Goal: Find specific page/section: Find specific page/section

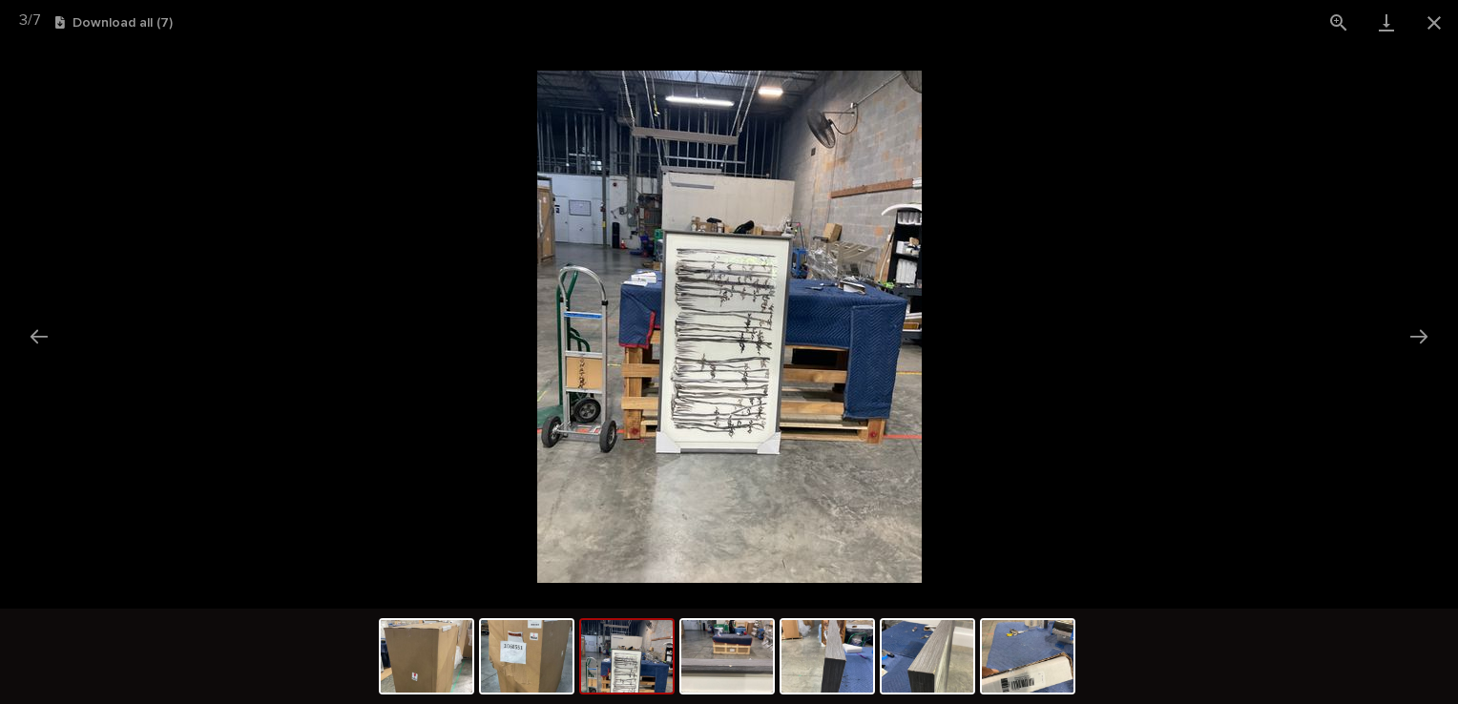
scroll to position [1067, 0]
click at [1434, 23] on button "Close gallery" at bounding box center [1434, 22] width 48 height 45
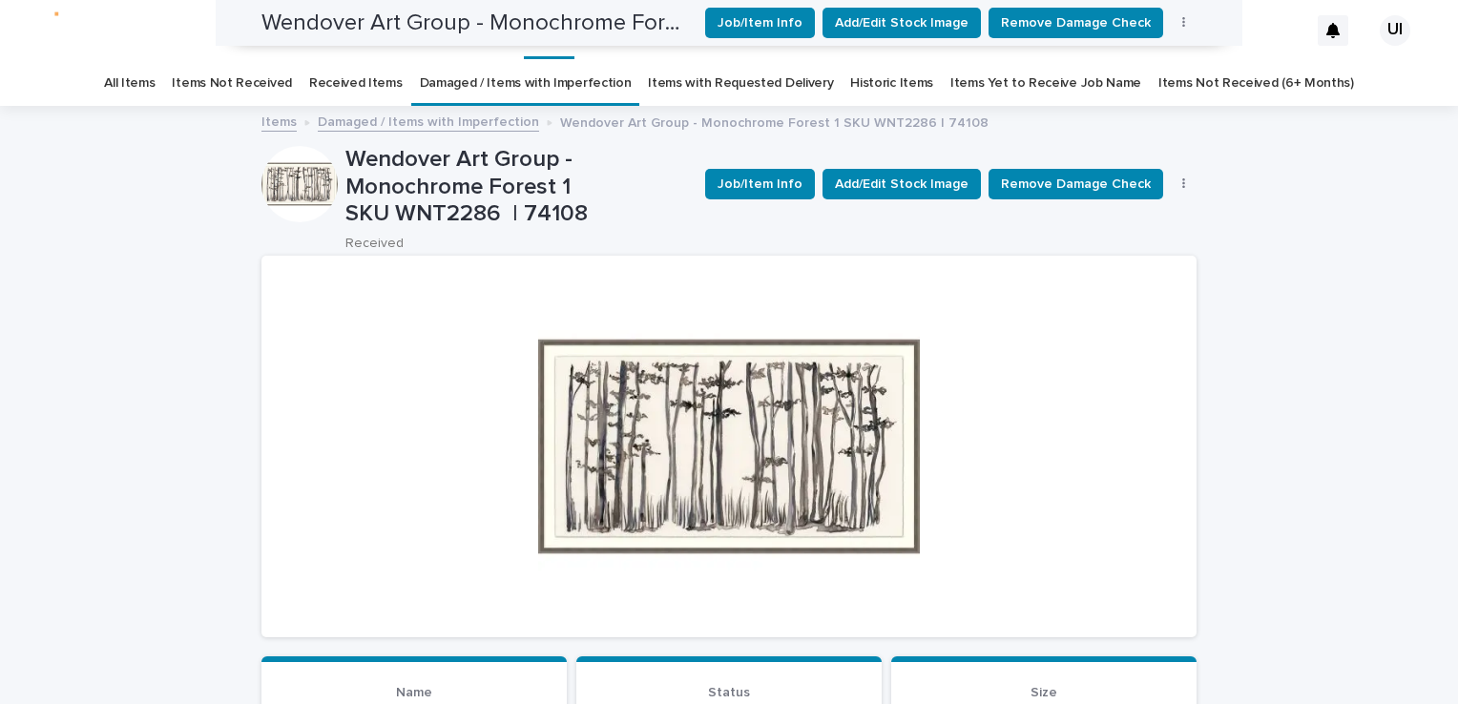
scroll to position [0, 0]
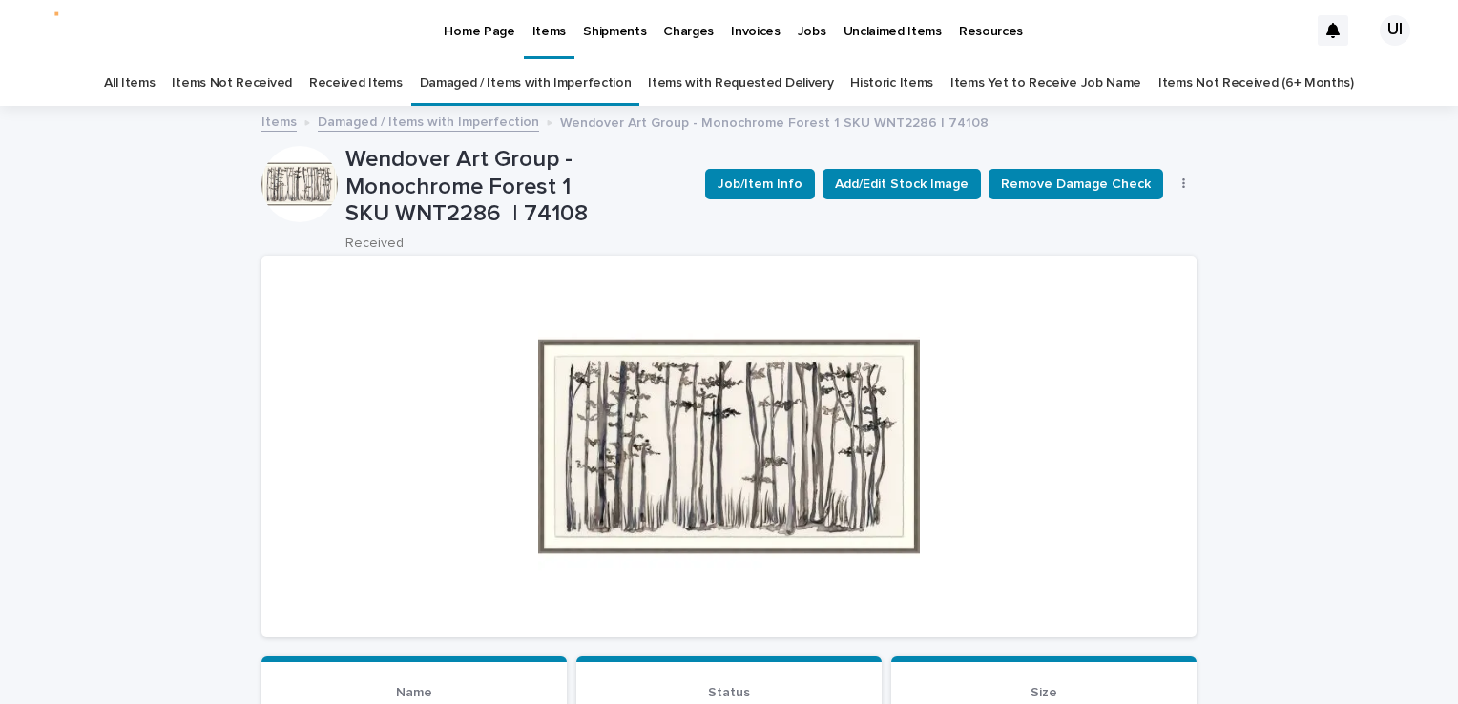
click at [469, 29] on p "Home Page" at bounding box center [479, 20] width 71 height 40
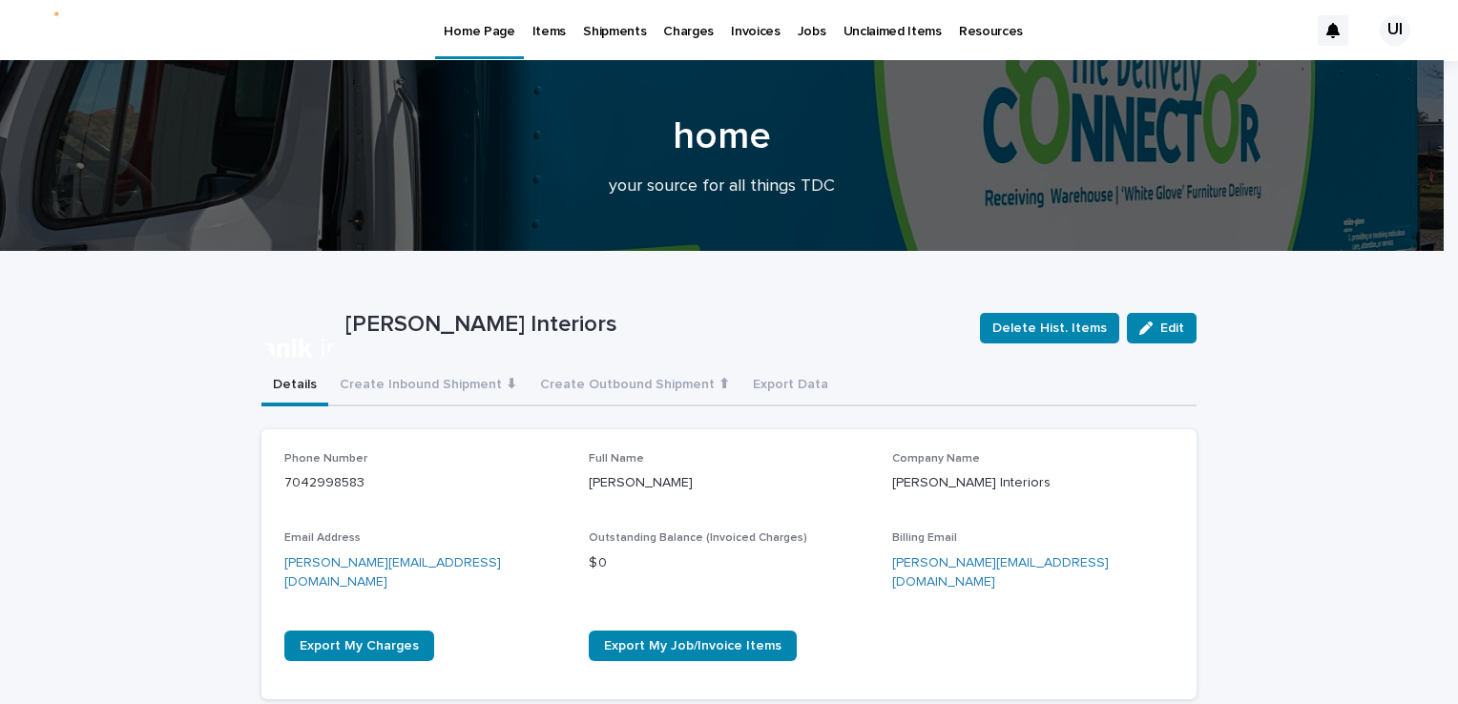
click at [543, 22] on p "Items" at bounding box center [548, 20] width 33 height 40
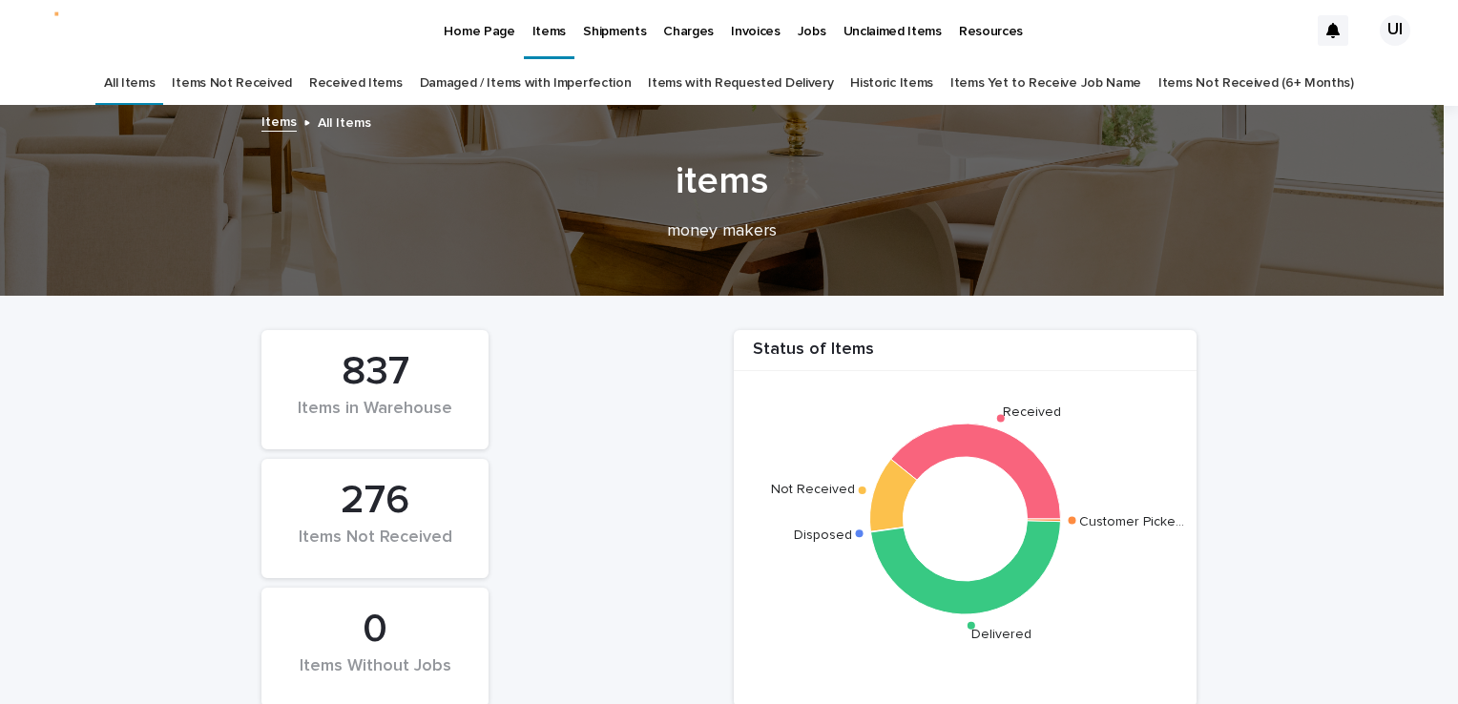
click at [389, 88] on link "Received Items" at bounding box center [355, 83] width 93 height 45
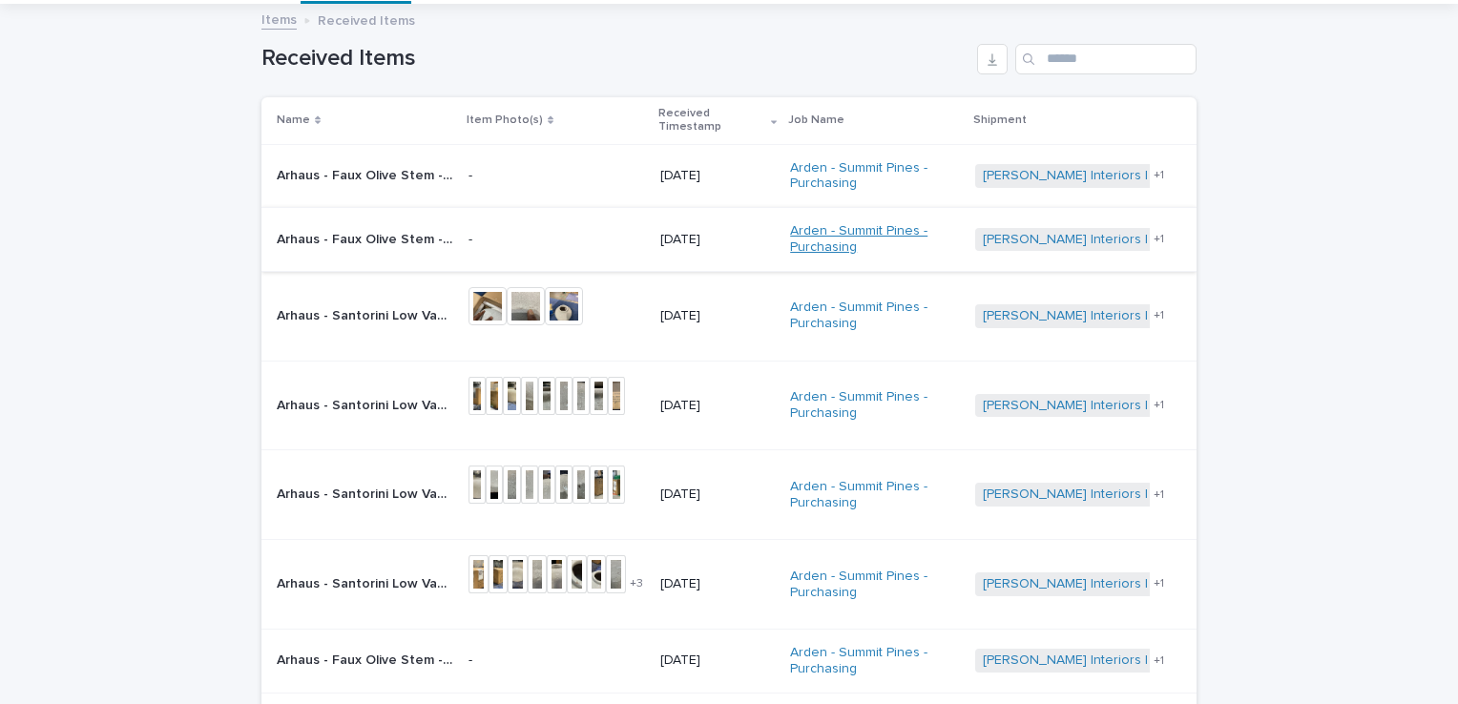
scroll to position [95, 0]
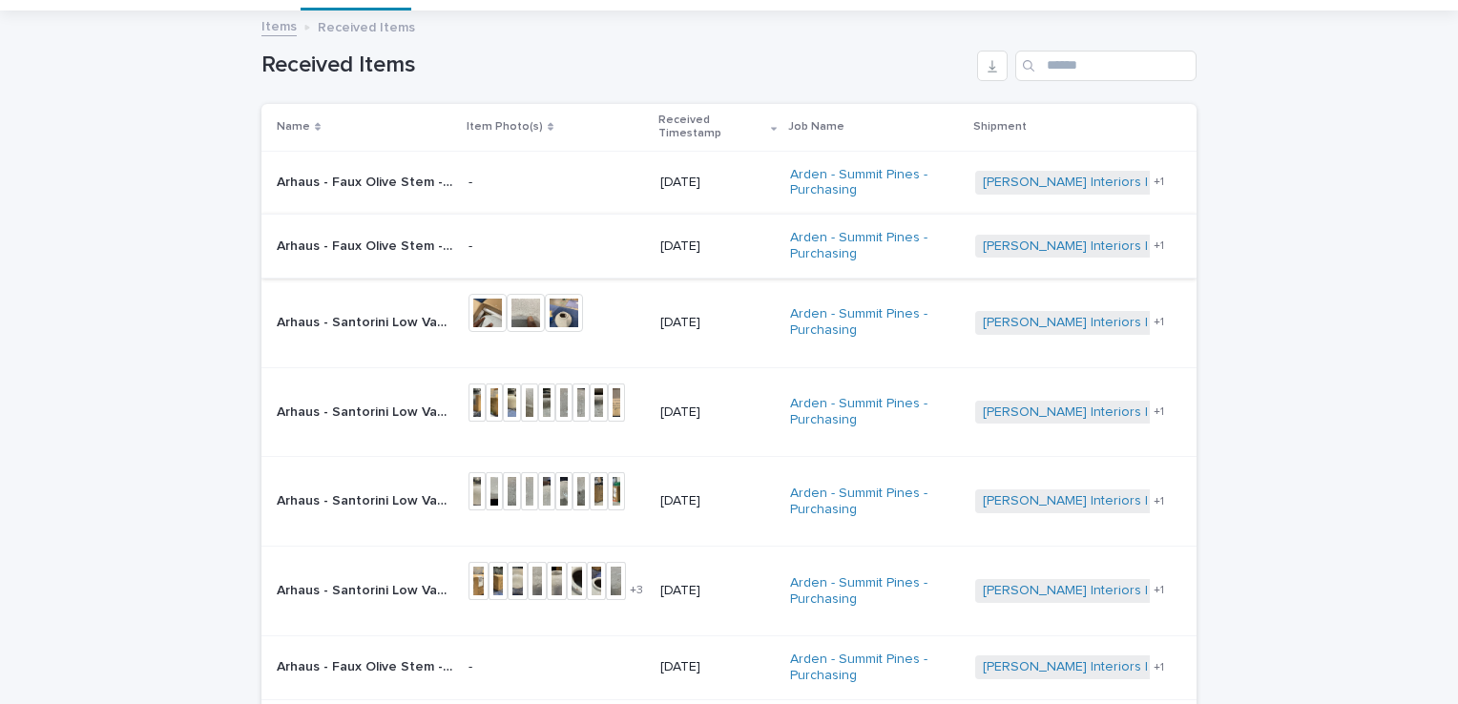
drag, startPoint x: 107, startPoint y: 190, endPoint x: 84, endPoint y: 129, distance: 65.2
click at [107, 190] on div "Loading... Saving… Loading... Saving… Received Items Name Item Photo(s) Receive…" at bounding box center [729, 528] width 1458 height 1032
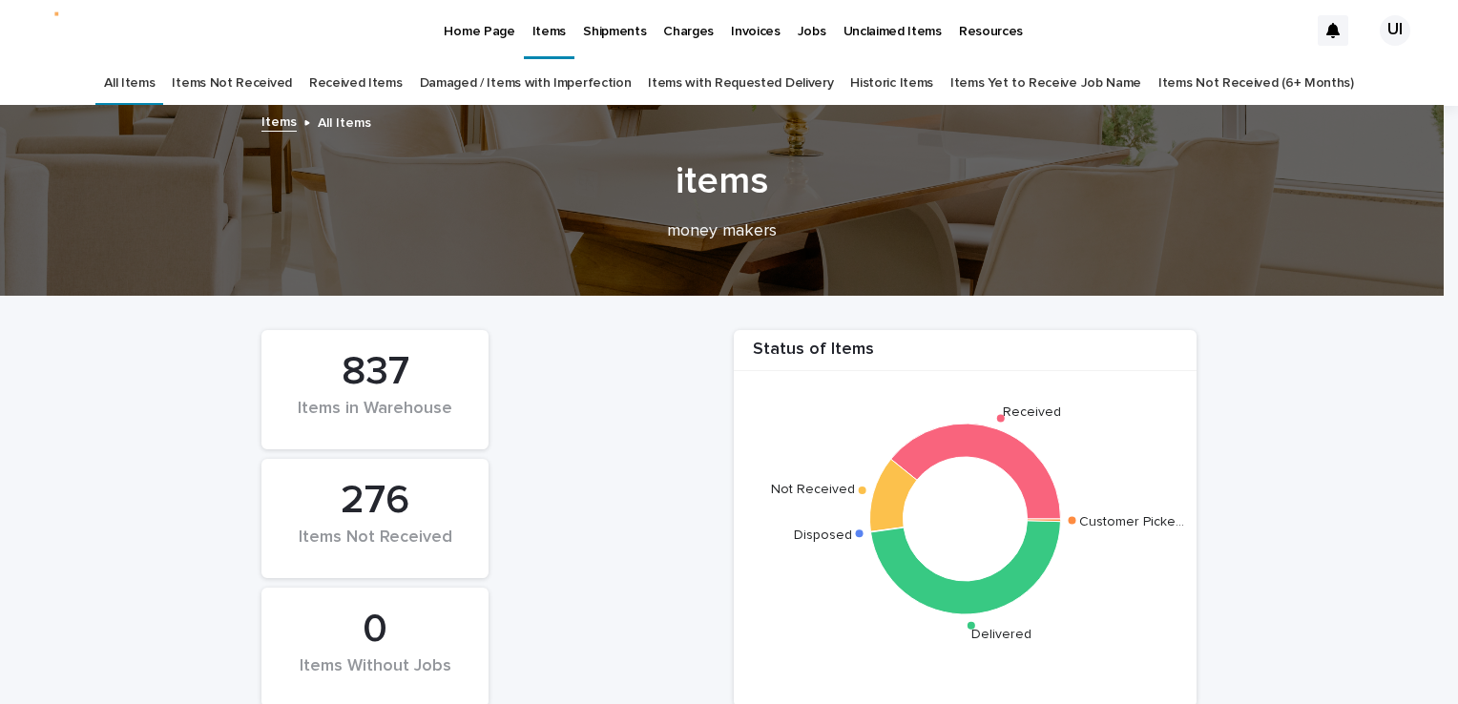
click at [507, 83] on link "Damaged / Items with Imperfection" at bounding box center [526, 83] width 212 height 45
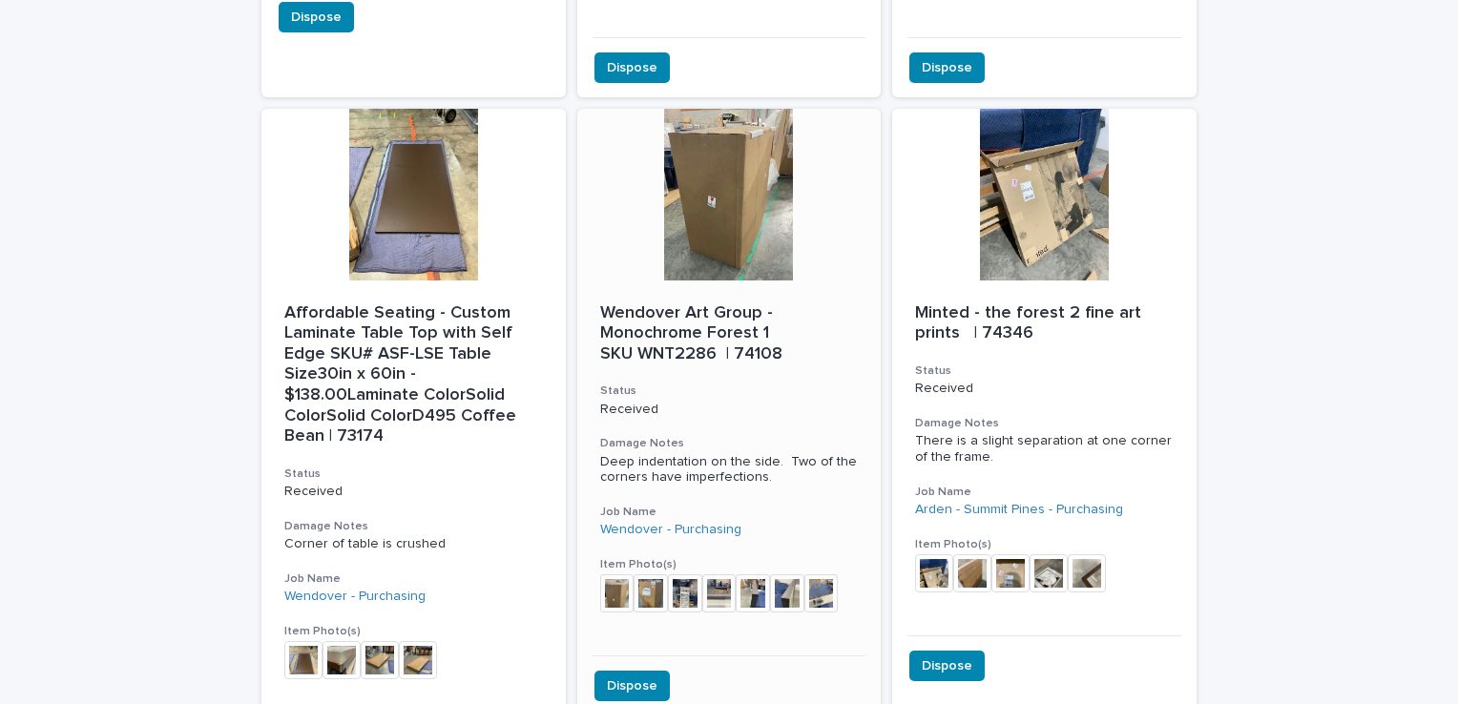
scroll to position [2862, 0]
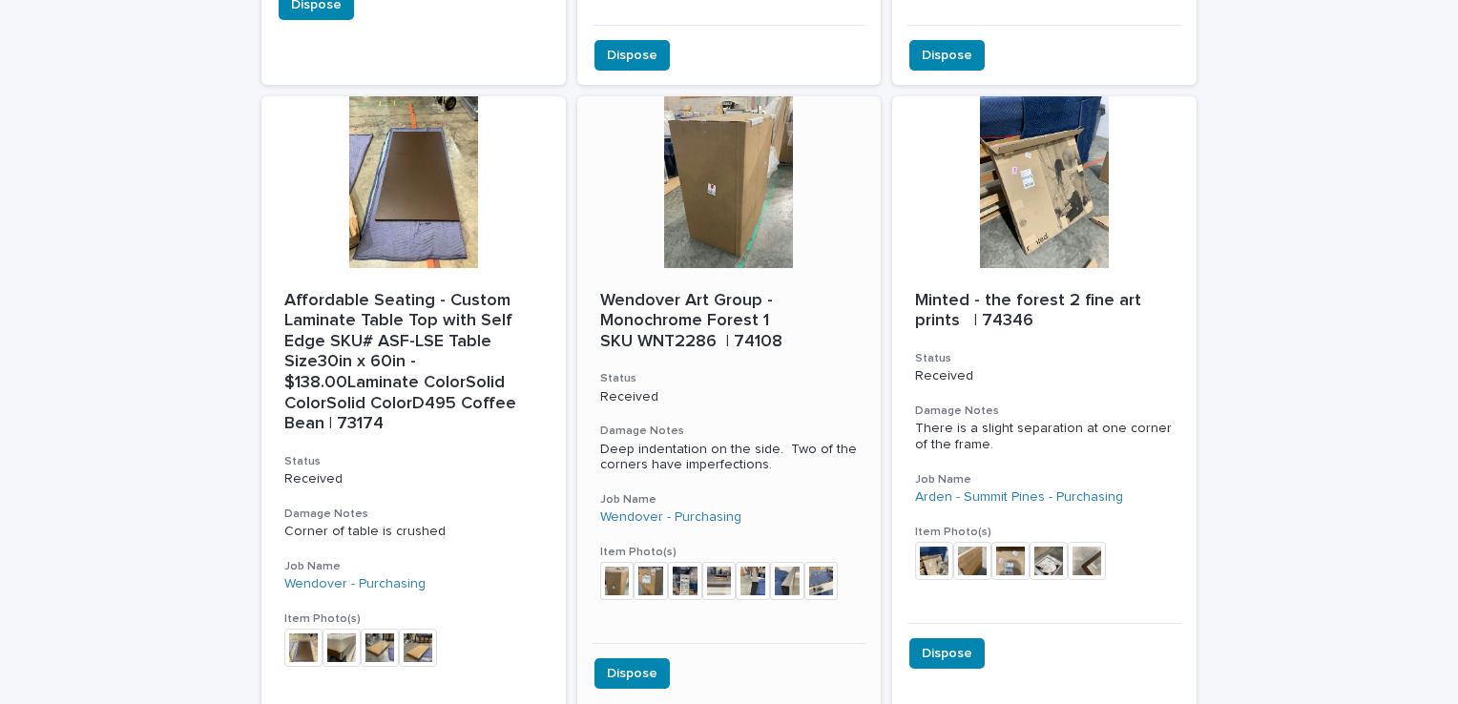
click at [664, 198] on div at bounding box center [729, 182] width 304 height 172
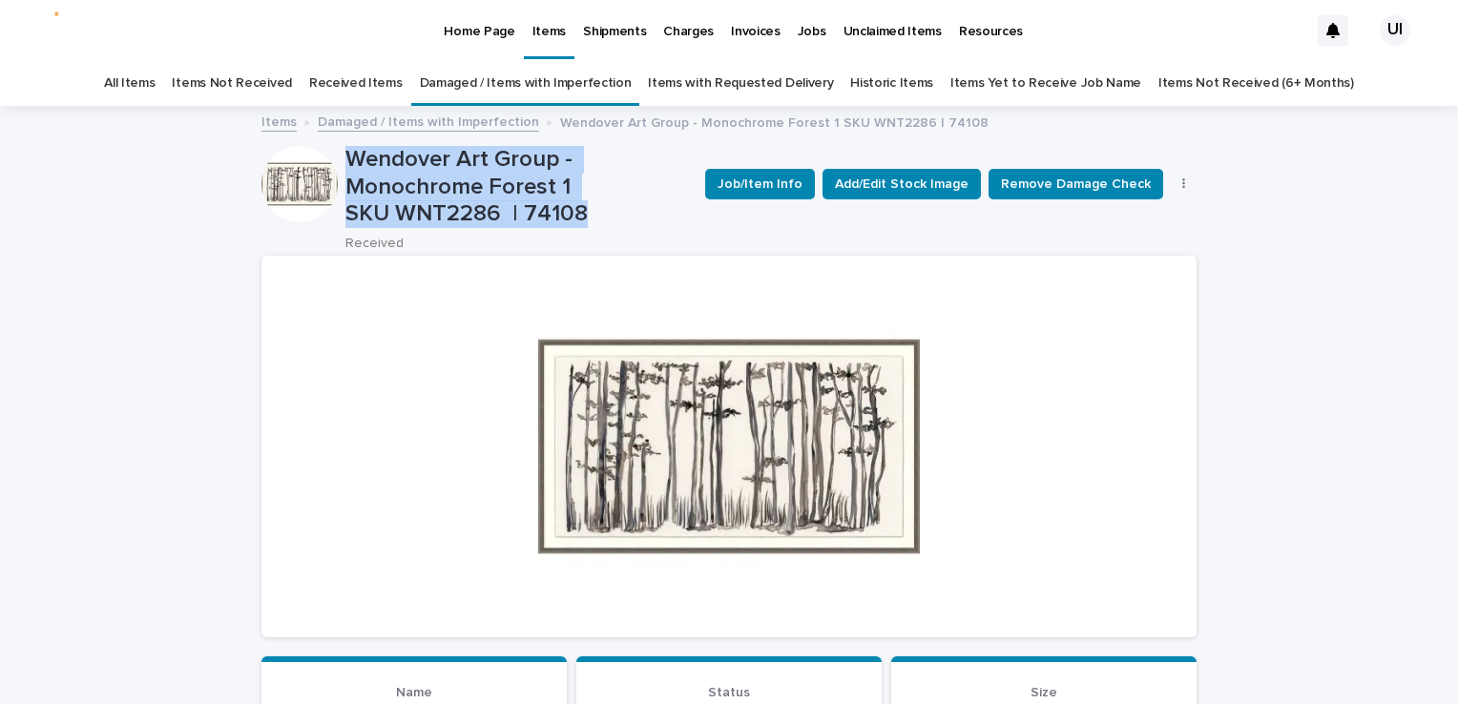
drag, startPoint x: 337, startPoint y: 147, endPoint x: 579, endPoint y: 222, distance: 253.8
click at [579, 222] on div "Wendover Art Group - Monochrome Forest 1 SKU WNT2286 | 74108 Received Job/Item …" at bounding box center [728, 199] width 935 height 106
copy div "Wendover Art Group - Monochrome Forest 1 SKU WNT2286 | 74108"
drag, startPoint x: 170, startPoint y: 159, endPoint x: 207, endPoint y: 137, distance: 43.2
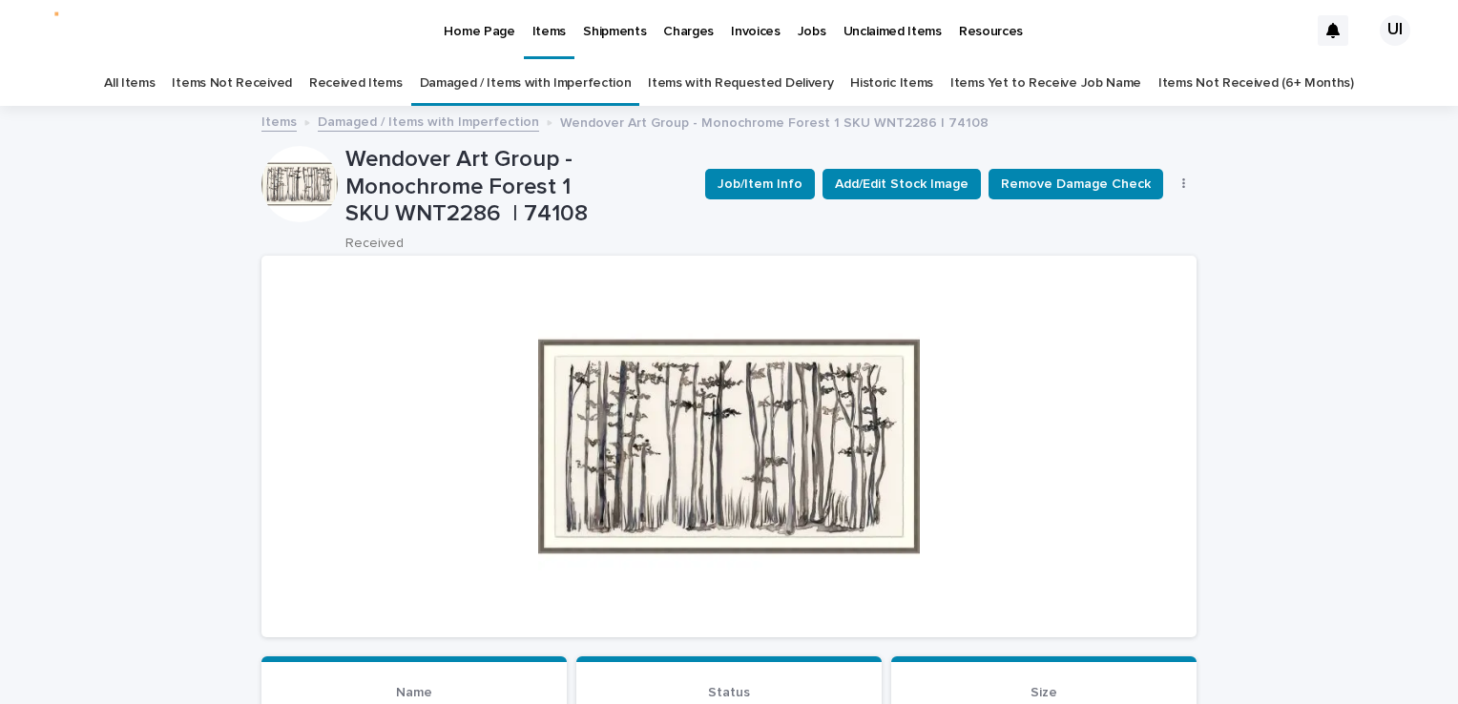
click at [383, 82] on link "Received Items" at bounding box center [355, 83] width 93 height 45
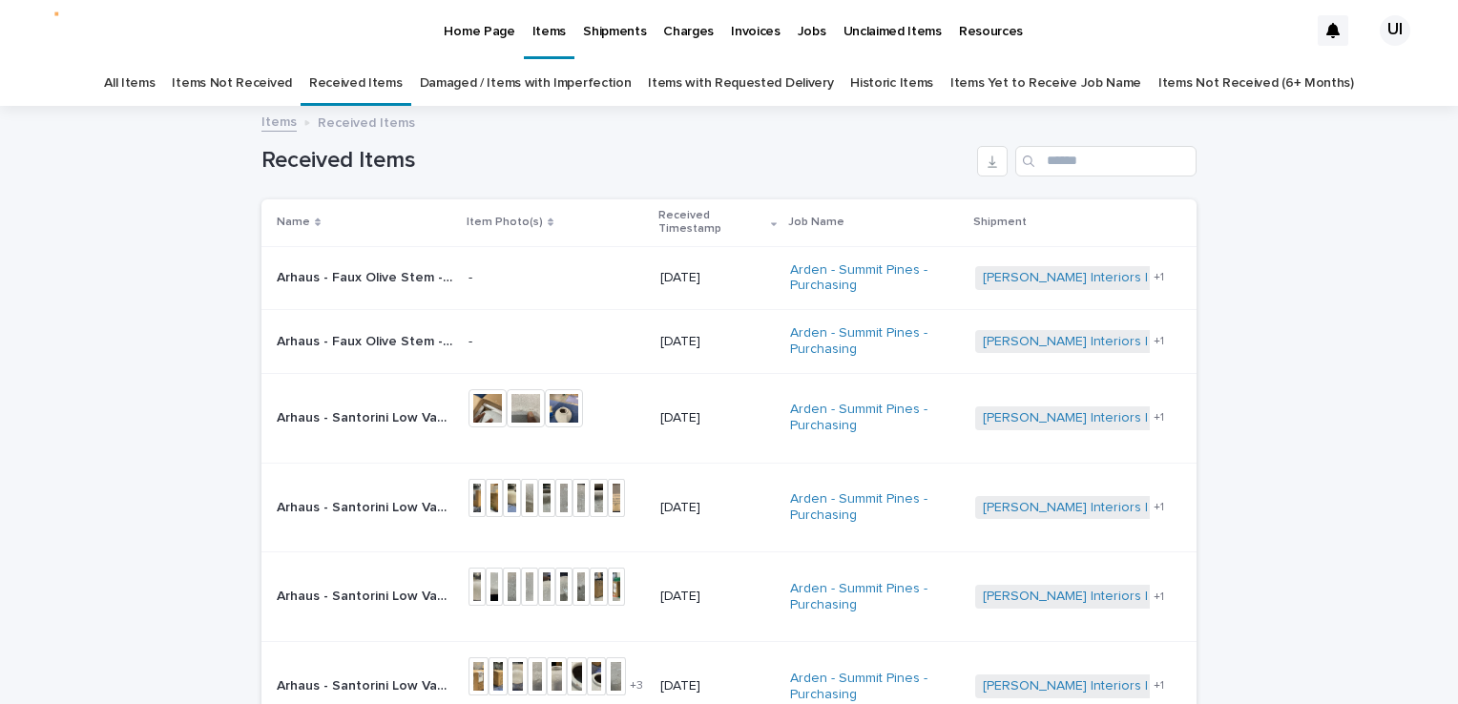
click at [471, 75] on link "Damaged / Items with Imperfection" at bounding box center [526, 83] width 212 height 45
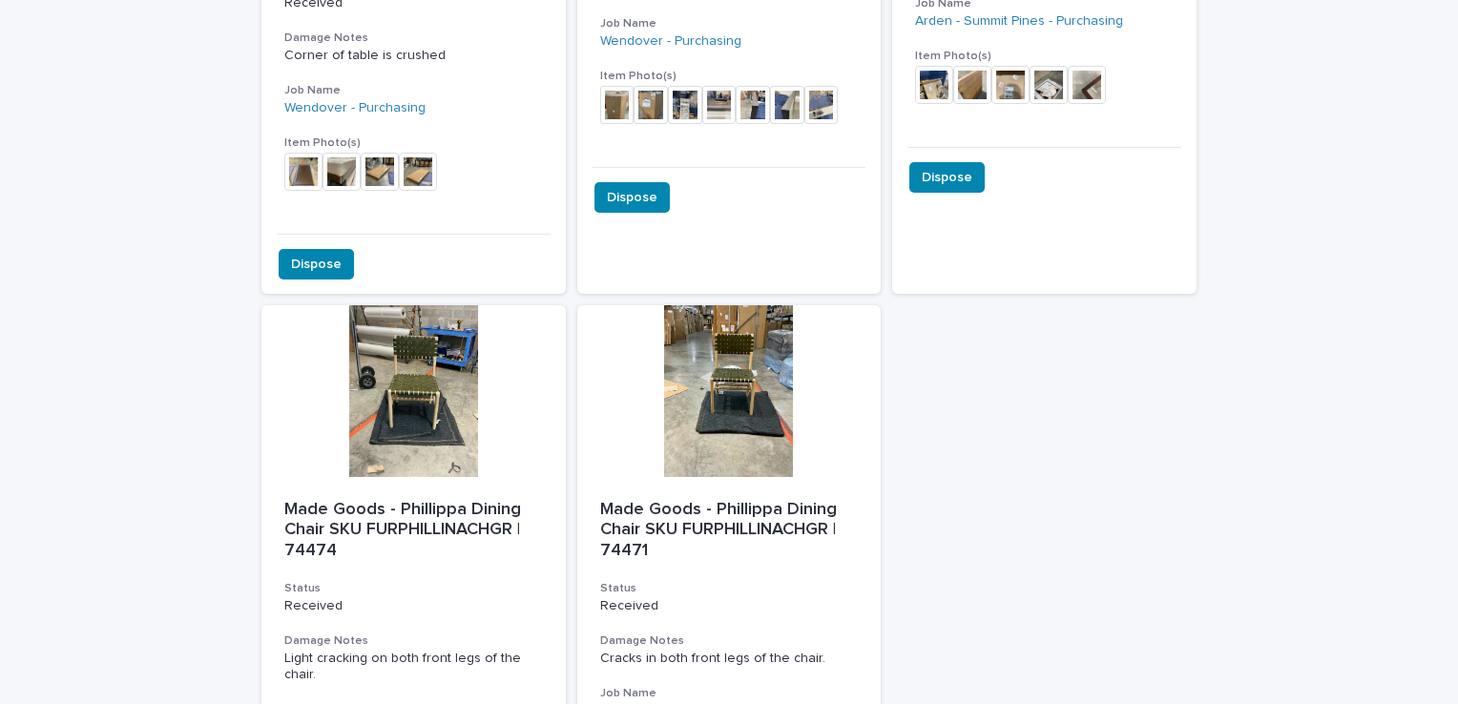
scroll to position [3339, 0]
